Goal: Find specific page/section: Find specific page/section

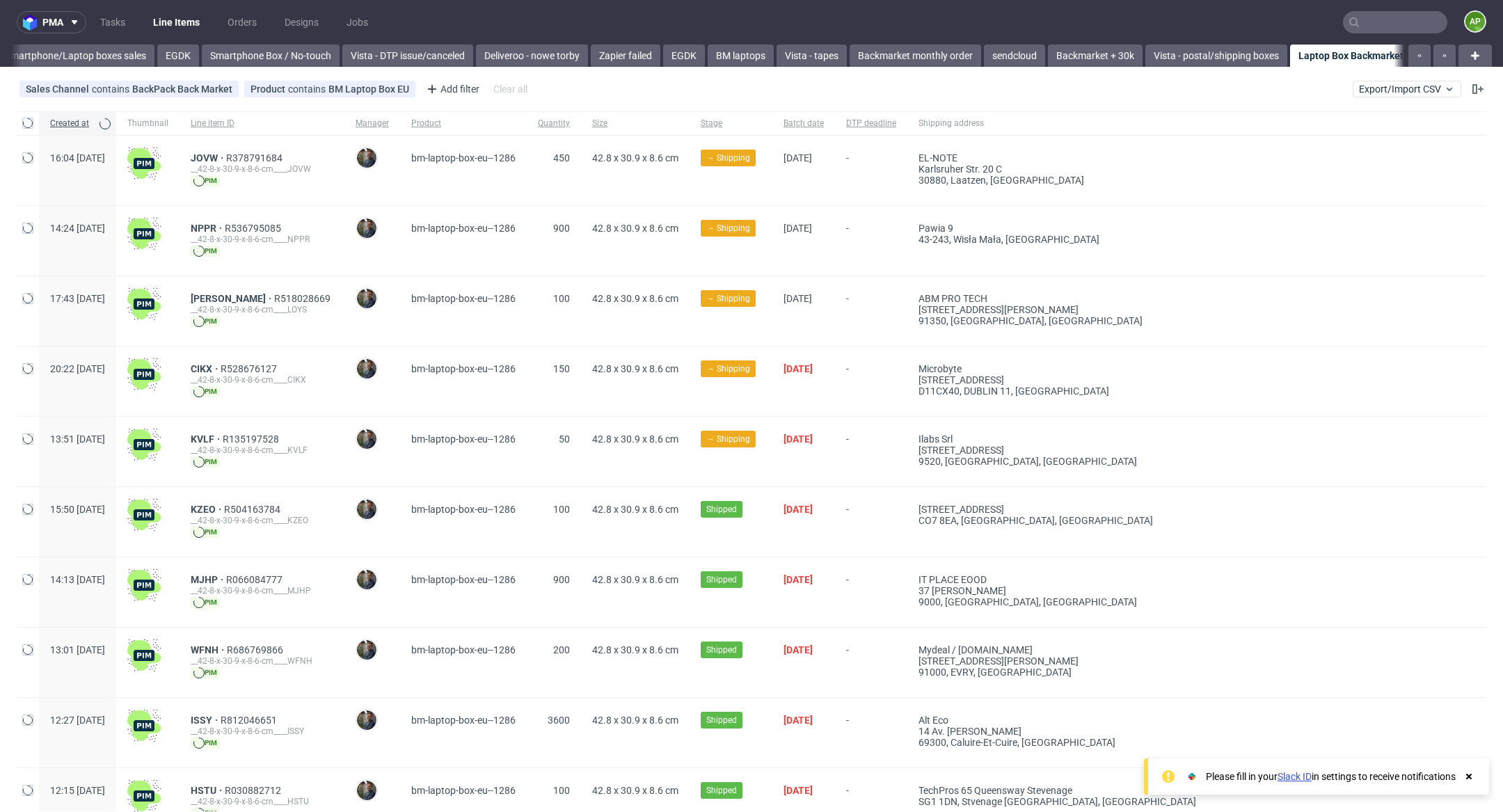
scroll to position [0, 577]
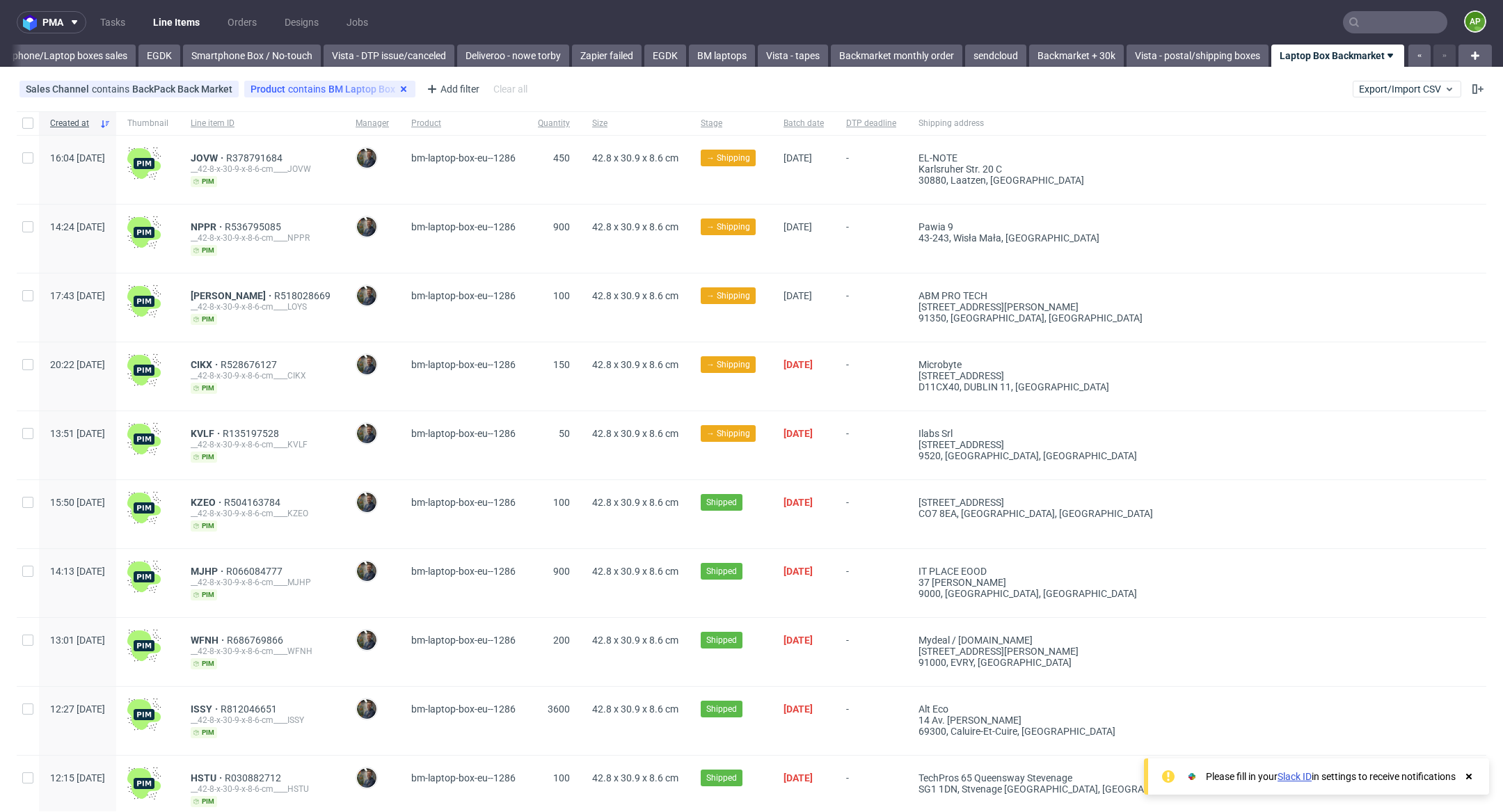
click at [398, 87] on icon at bounding box center [403, 89] width 11 height 11
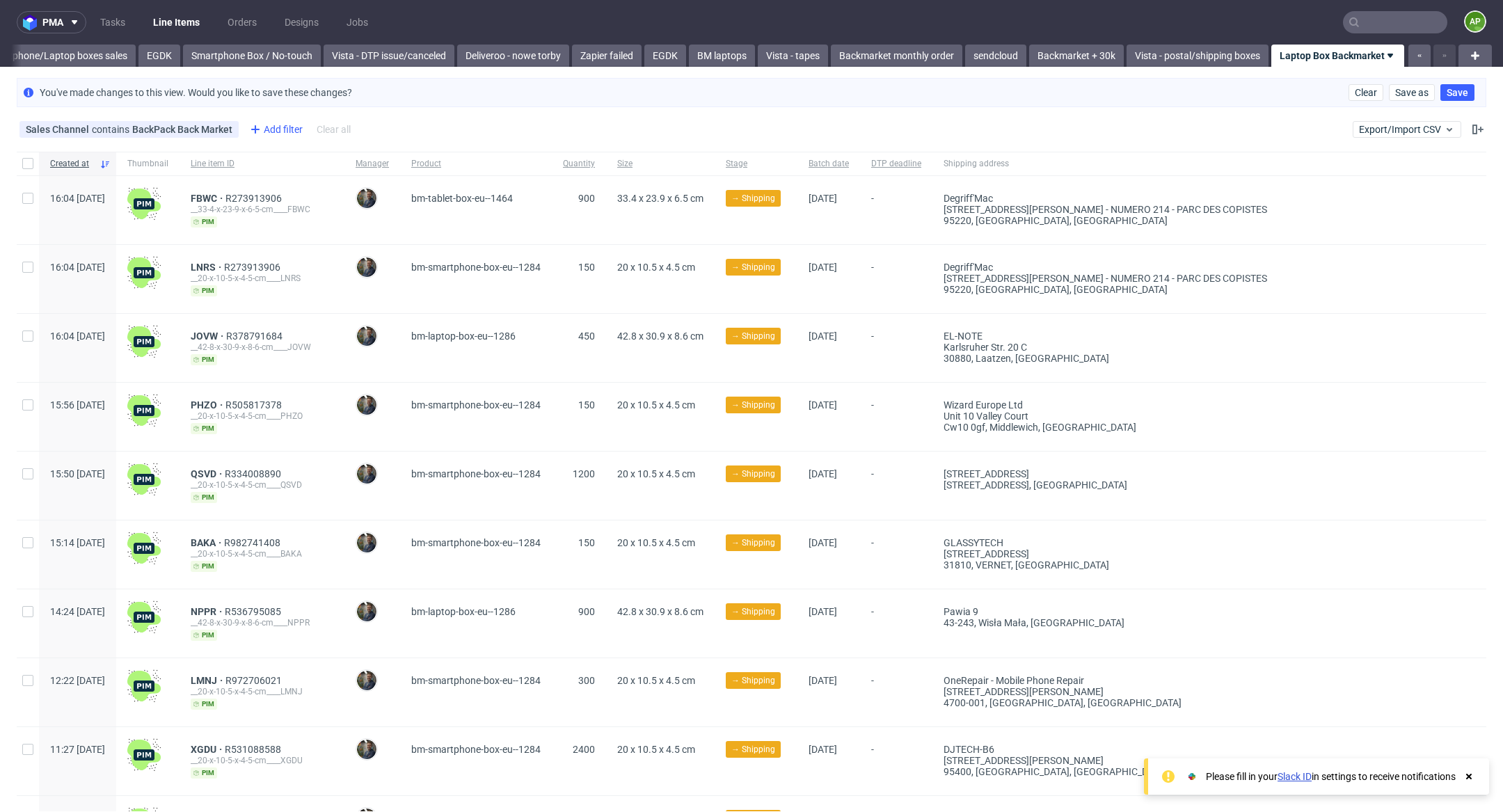
click at [288, 126] on div "Add filter" at bounding box center [274, 129] width 61 height 23
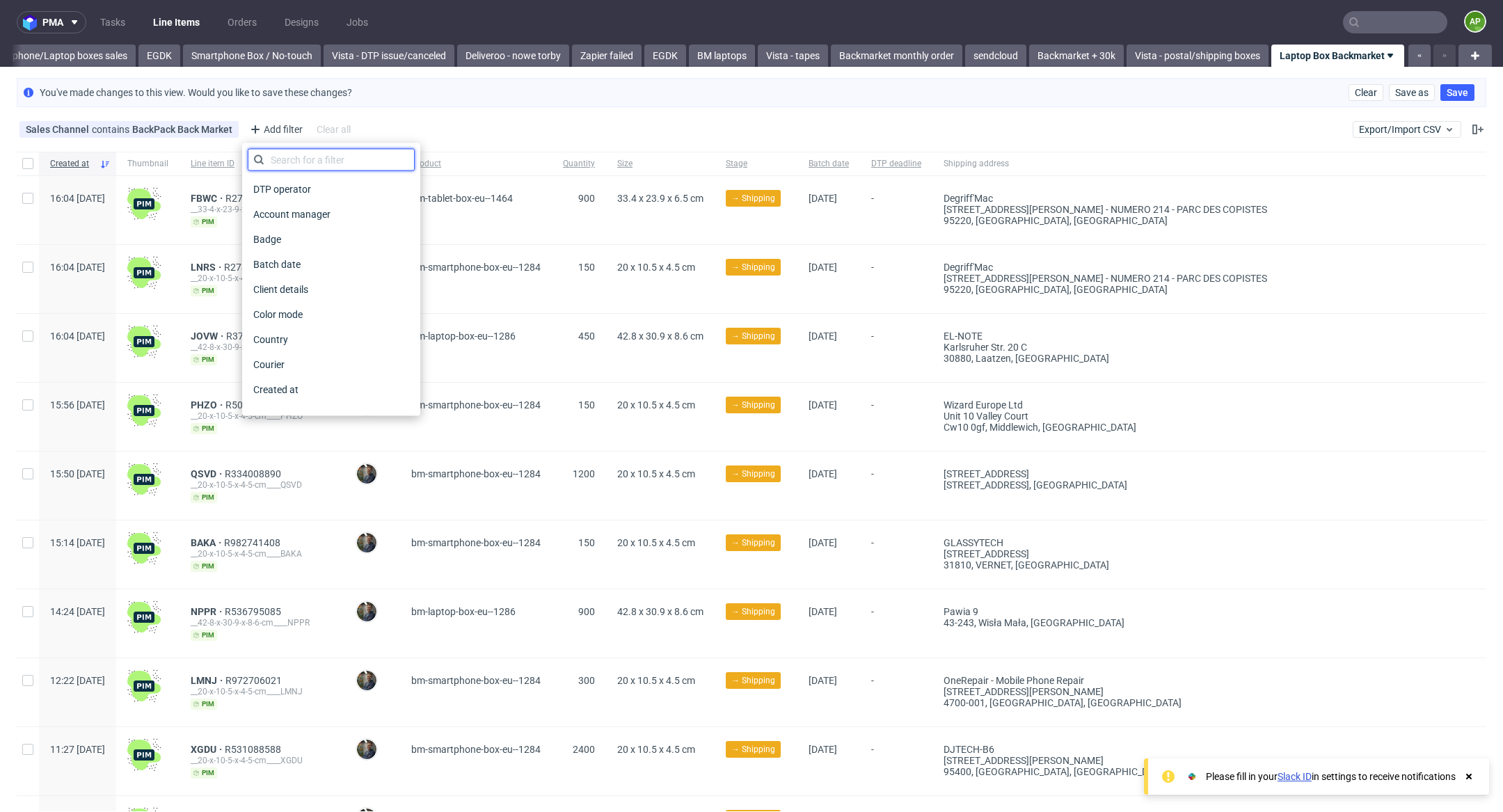
click at [295, 165] on input "text" at bounding box center [332, 160] width 167 height 23
type input "o"
type input "prod"
click at [296, 257] on div "Product" at bounding box center [332, 263] width 167 height 19
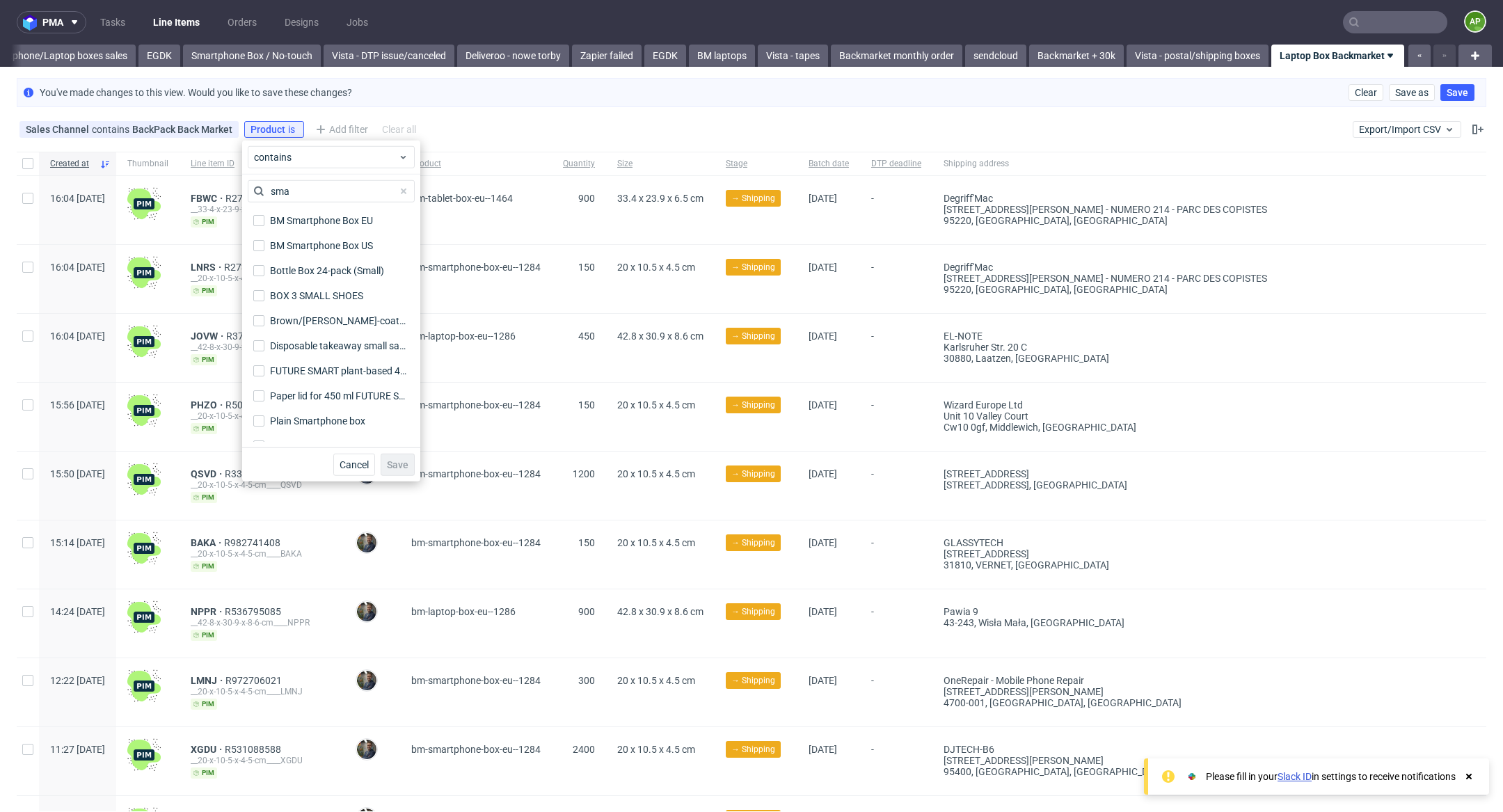
click at [294, 194] on input "sma" at bounding box center [332, 191] width 167 height 23
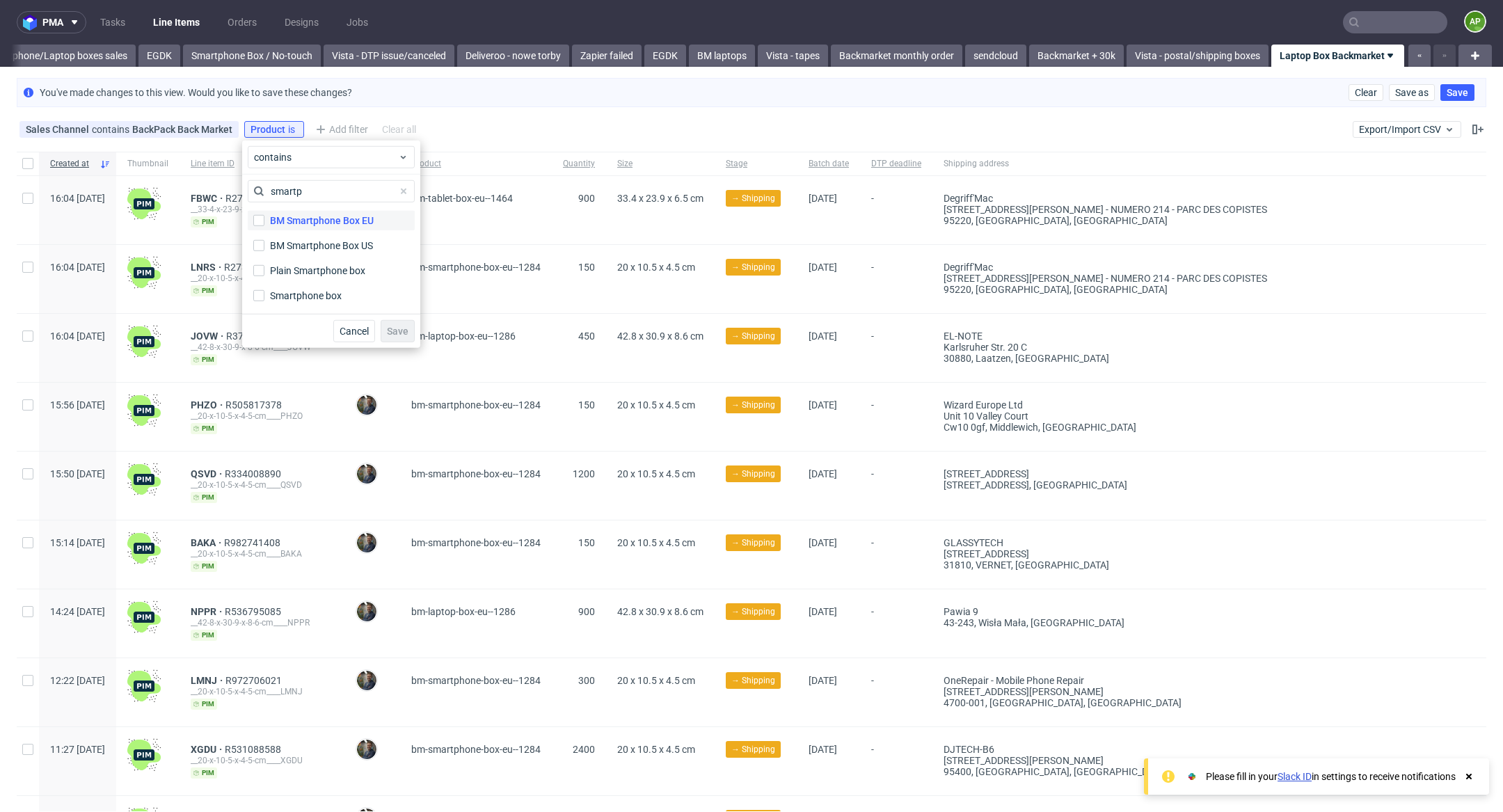
type input "smartp"
click at [308, 227] on label "BM Smartphone Box EU" at bounding box center [332, 220] width 167 height 19
click at [264, 226] on input "BM Smartphone Box EU" at bounding box center [259, 221] width 11 height 11
checkbox input "true"
click at [403, 328] on span "Save" at bounding box center [398, 331] width 22 height 10
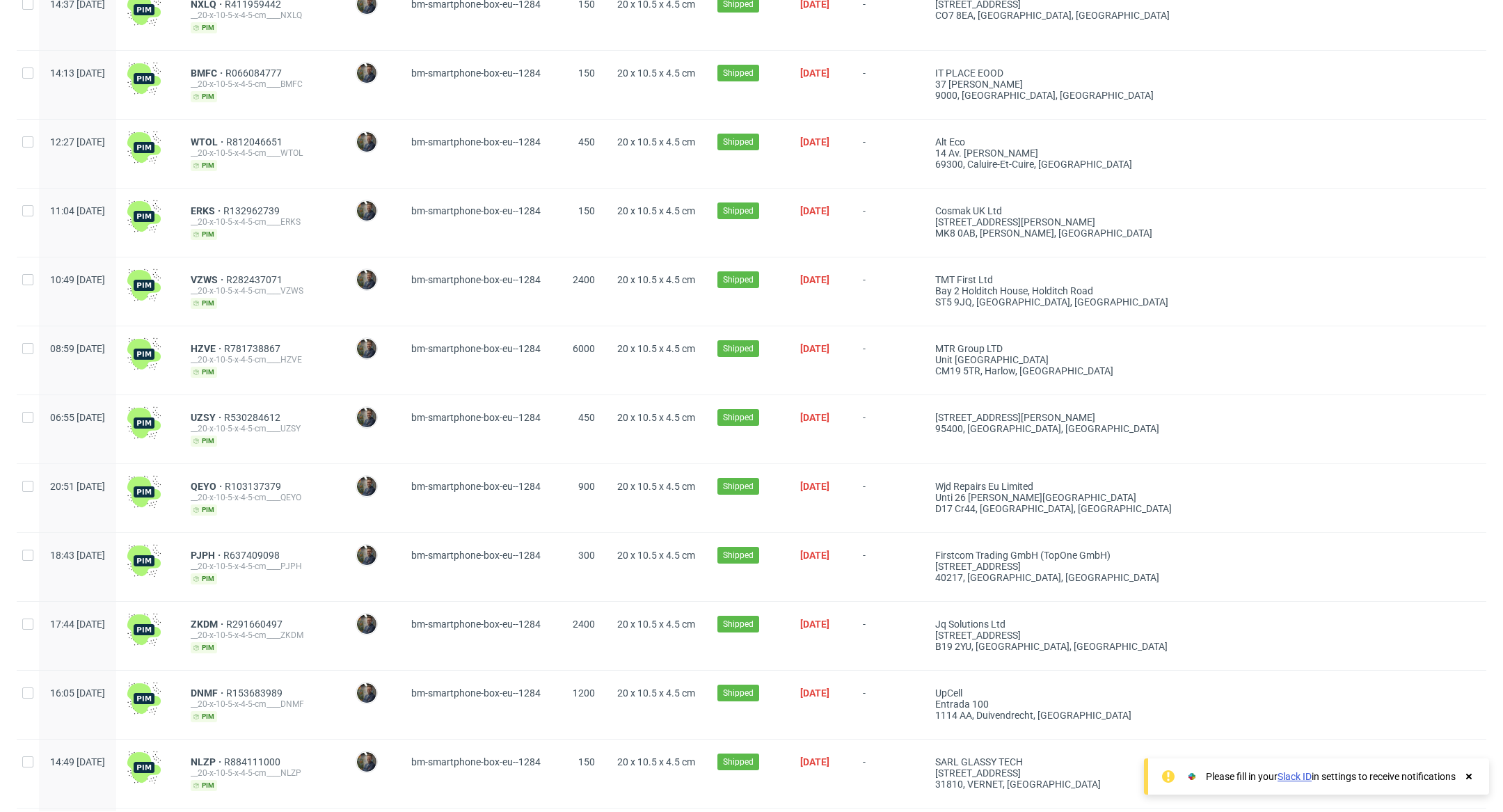
scroll to position [1448, 0]
